Goal: Information Seeking & Learning: Find specific fact

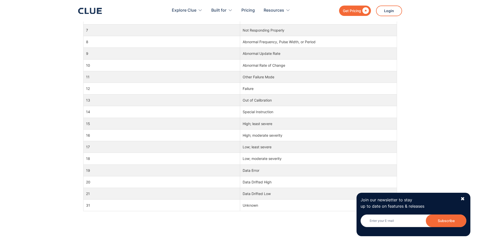
scroll to position [354, 0]
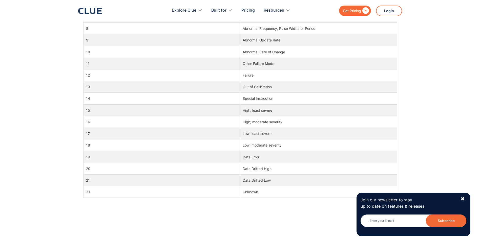
click at [113, 110] on td "15" at bounding box center [161, 110] width 157 height 12
click at [115, 110] on td "15" at bounding box center [161, 110] width 157 height 12
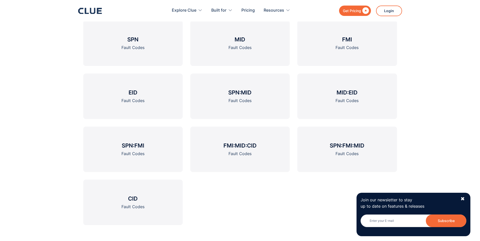
scroll to position [658, 0]
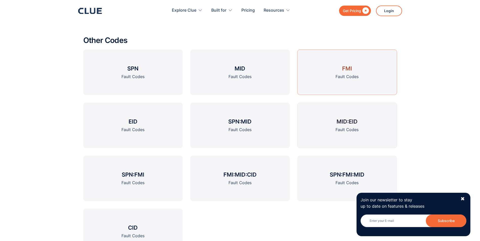
click at [351, 80] on link "FMI Fault Codes" at bounding box center [346, 73] width 99 height 46
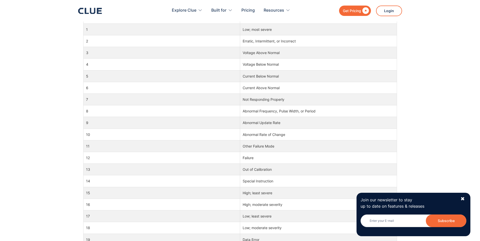
scroll to position [278, 0]
